Goal: Check status: Check status

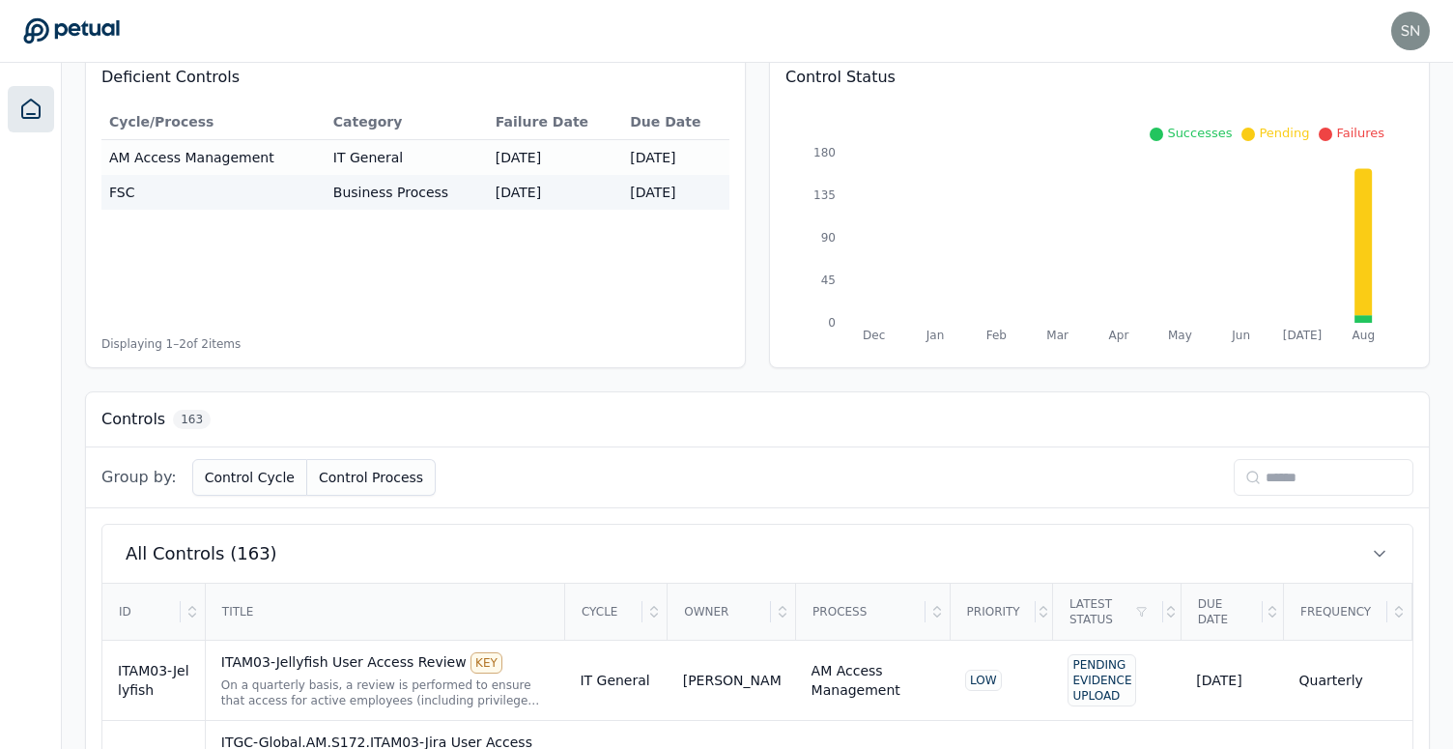
scroll to position [289, 0]
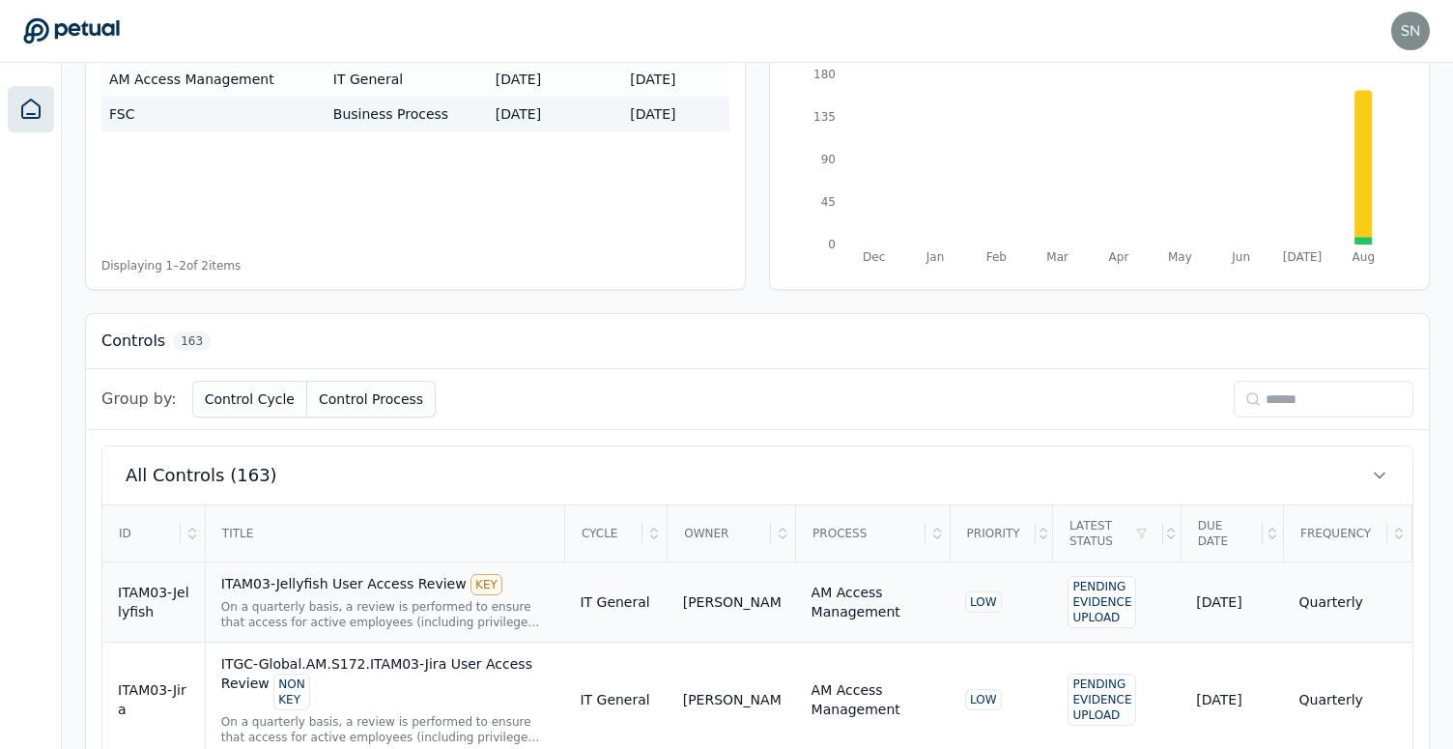
click at [354, 585] on div "ITAM03-Jellyfish User Access Review KEY" at bounding box center [385, 584] width 328 height 21
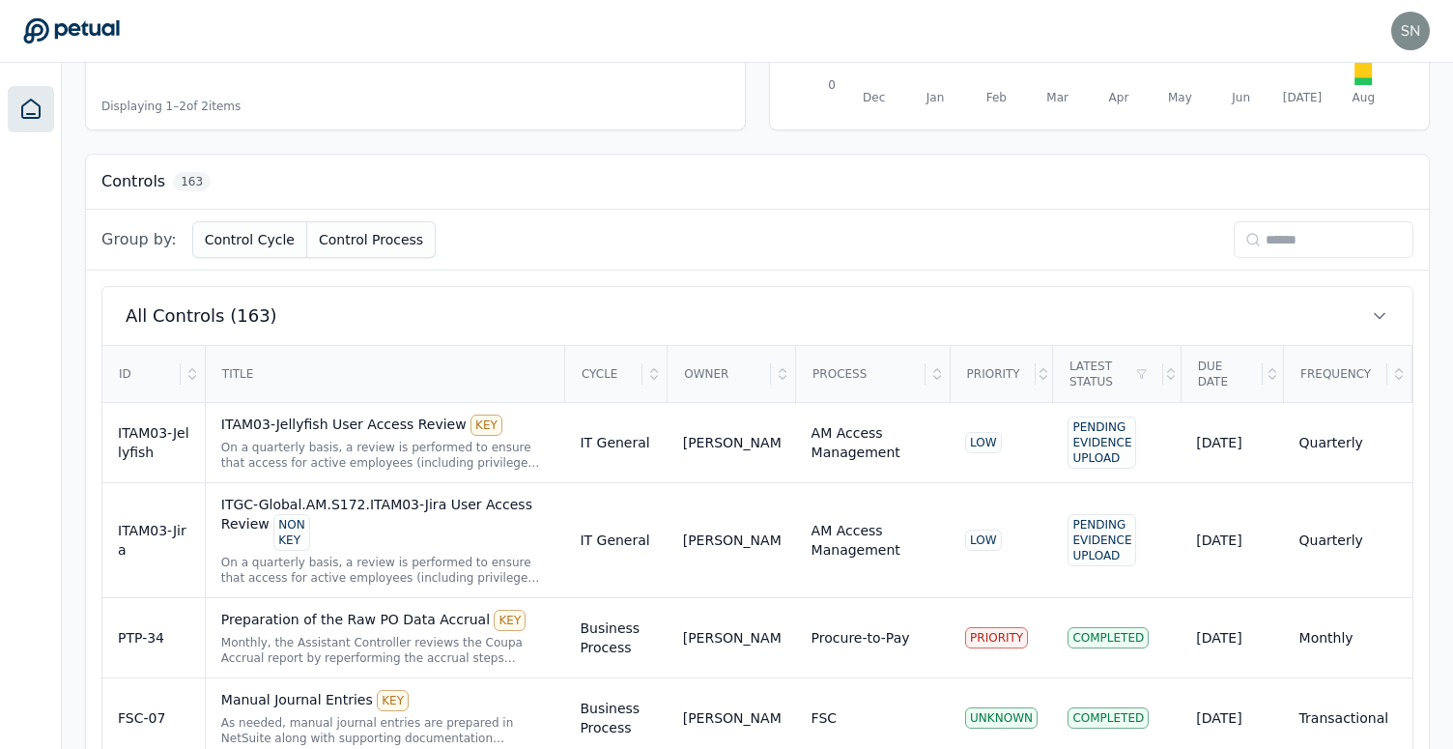
scroll to position [752, 0]
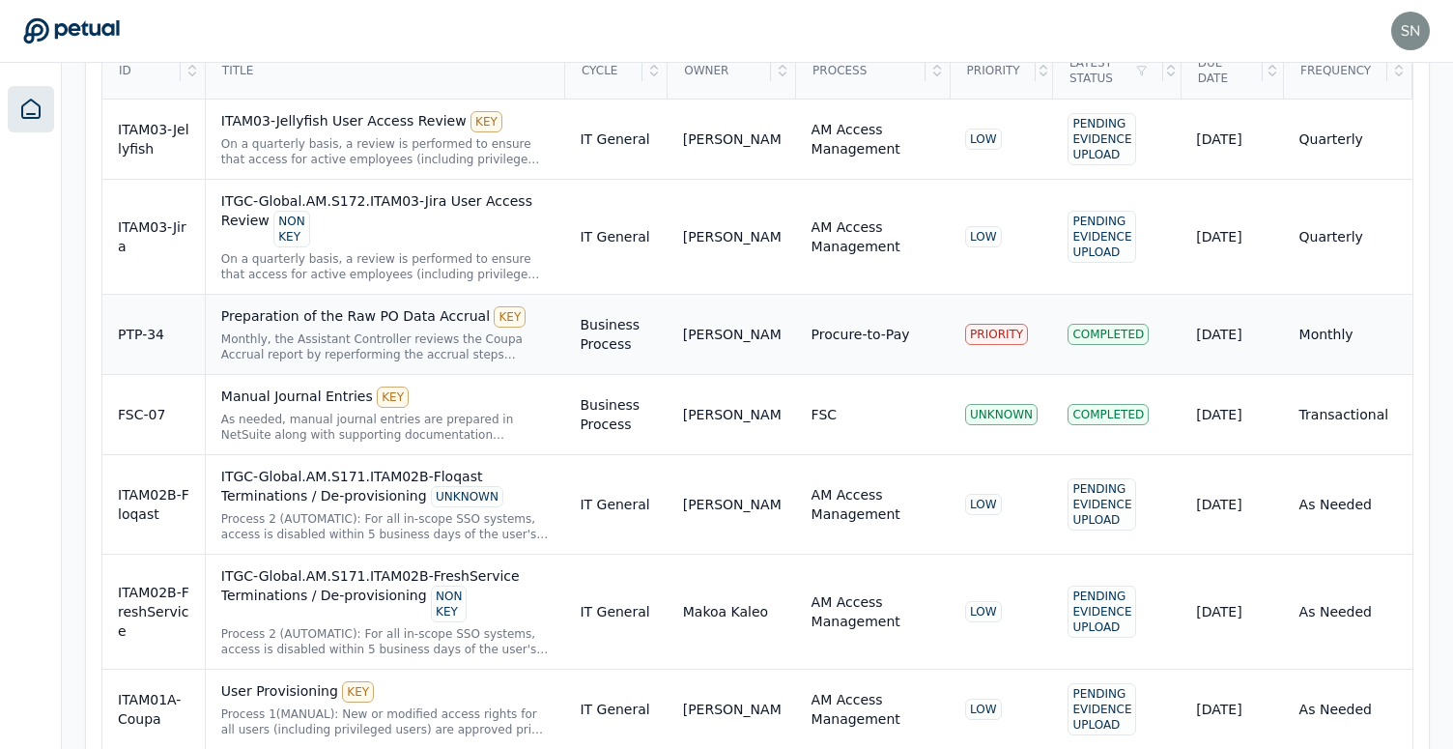
click at [653, 334] on td "Business Process" at bounding box center [615, 335] width 102 height 80
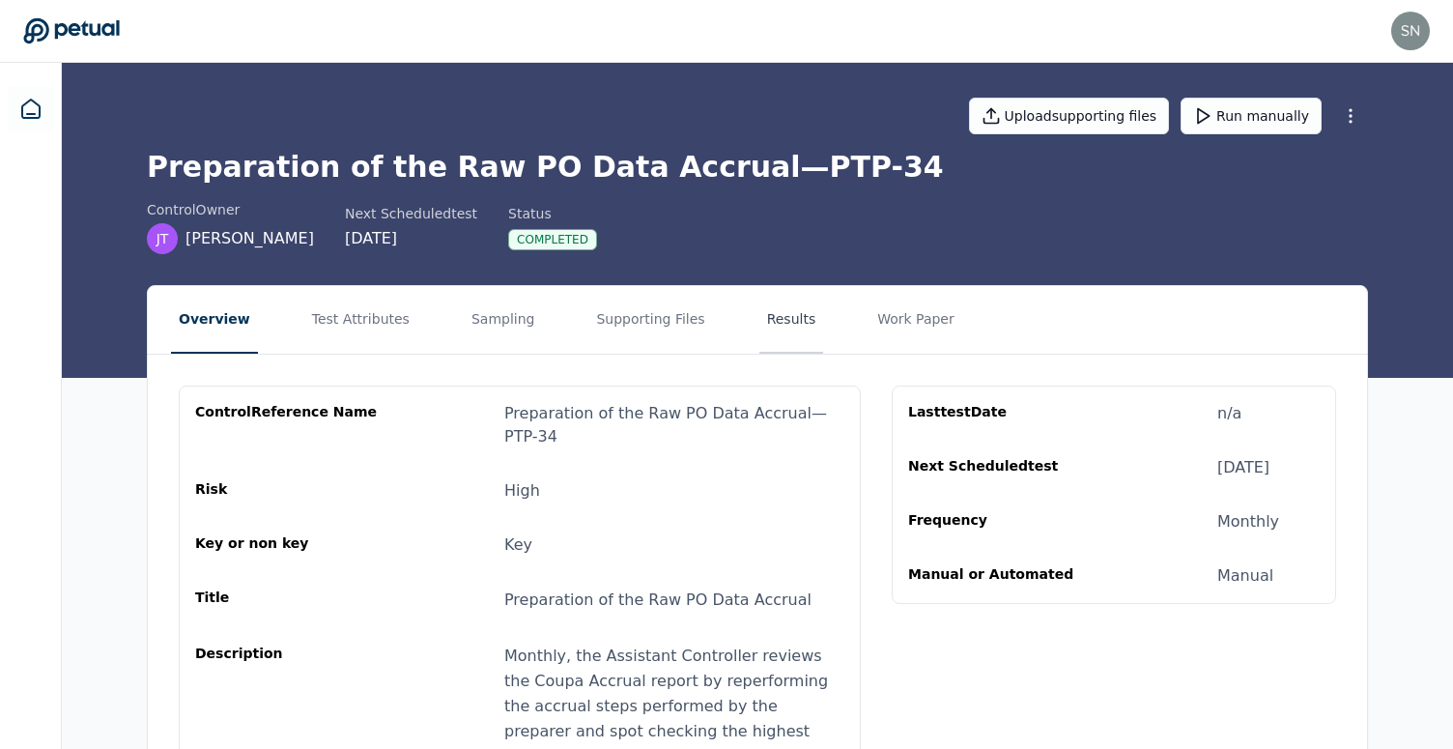
click at [759, 319] on button "Results" at bounding box center [791, 320] width 65 height 68
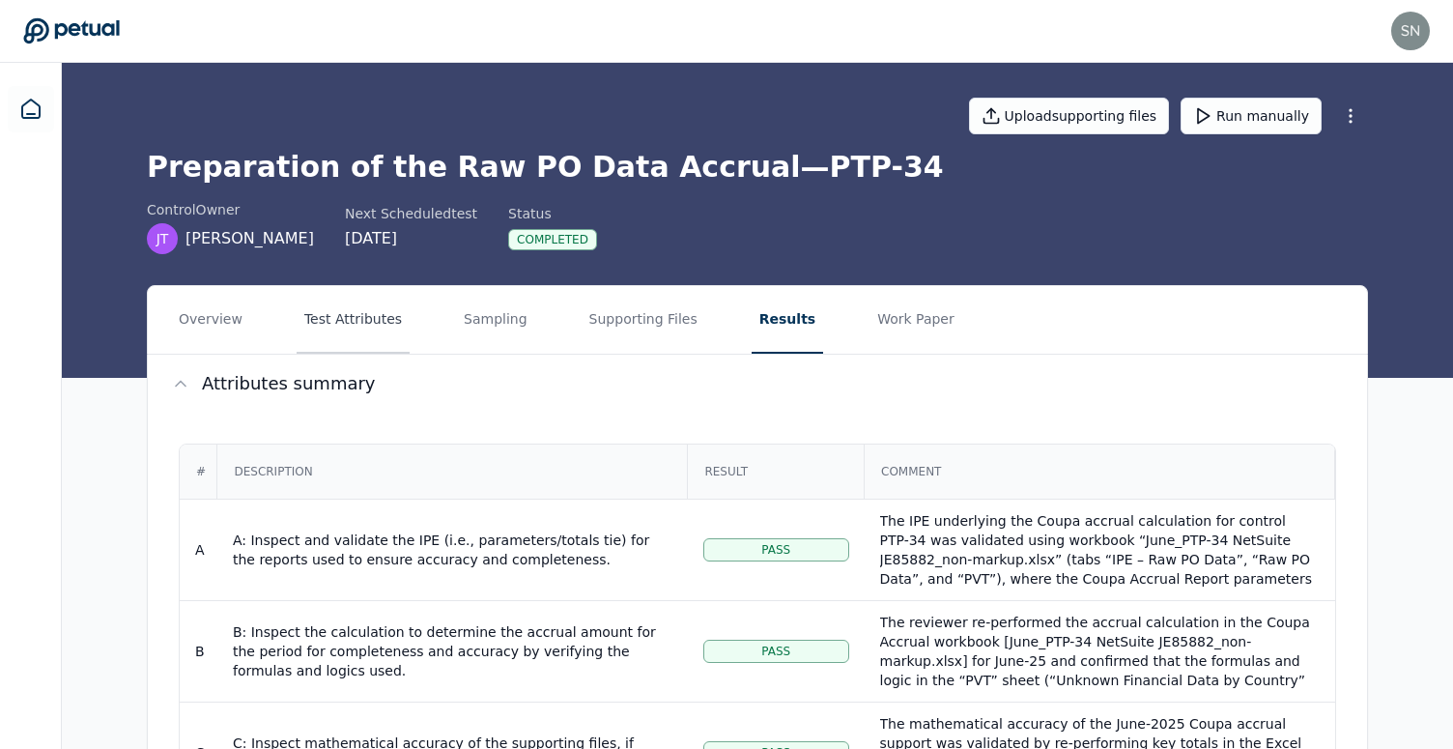
click at [298, 326] on button "Test Attributes" at bounding box center [353, 320] width 113 height 68
